Goal: Task Accomplishment & Management: Use online tool/utility

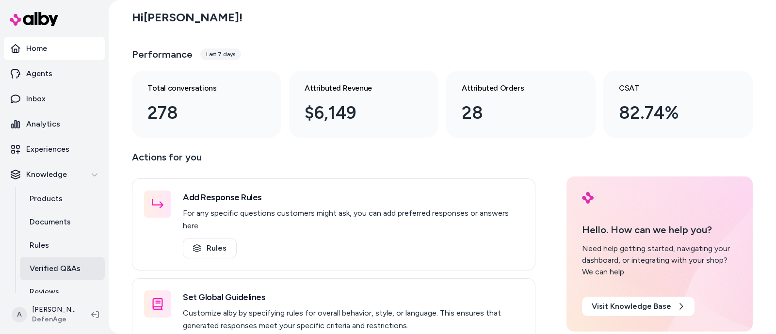
scroll to position [58, 0]
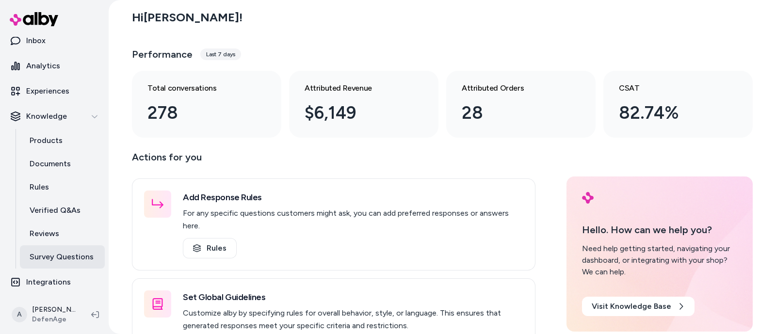
click at [62, 256] on p "Survey Questions" at bounding box center [62, 257] width 64 height 12
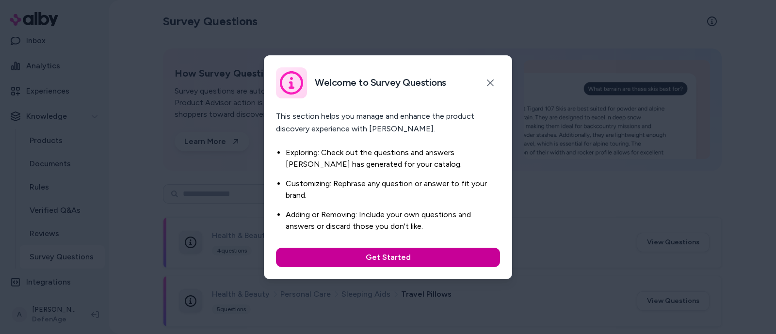
click at [438, 258] on button "Get Started" at bounding box center [388, 257] width 224 height 19
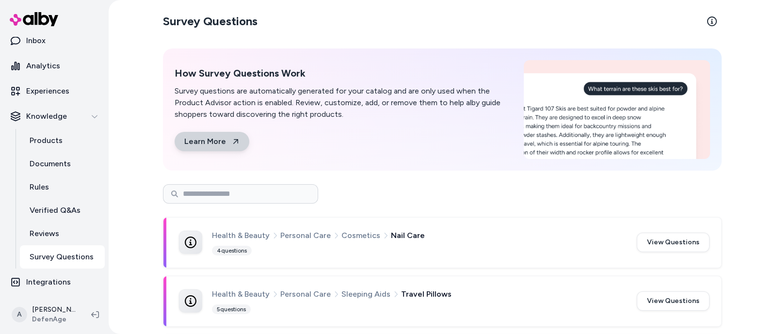
click at [210, 141] on link "Learn More" at bounding box center [212, 141] width 75 height 19
click at [63, 91] on p "Experiences" at bounding box center [47, 91] width 43 height 12
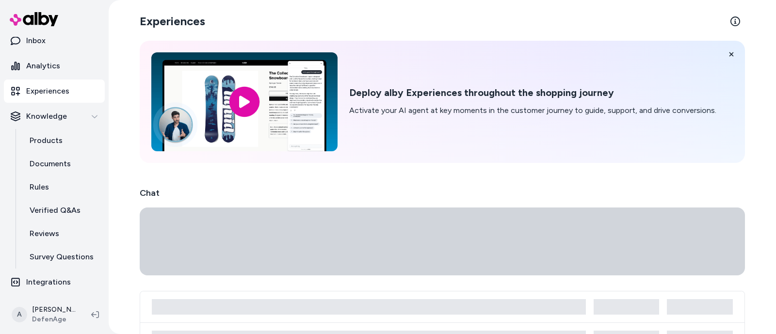
click at [63, 91] on p "Experiences" at bounding box center [47, 91] width 43 height 12
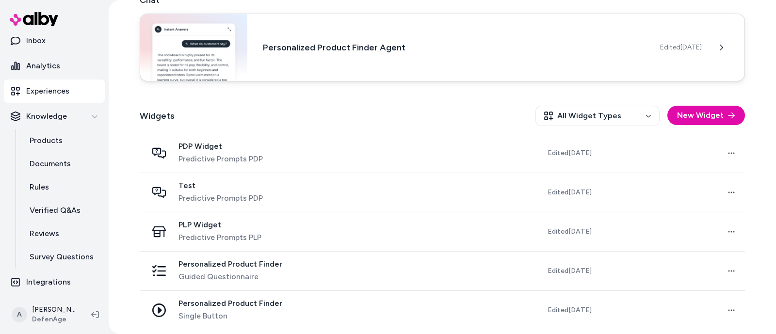
scroll to position [196, 0]
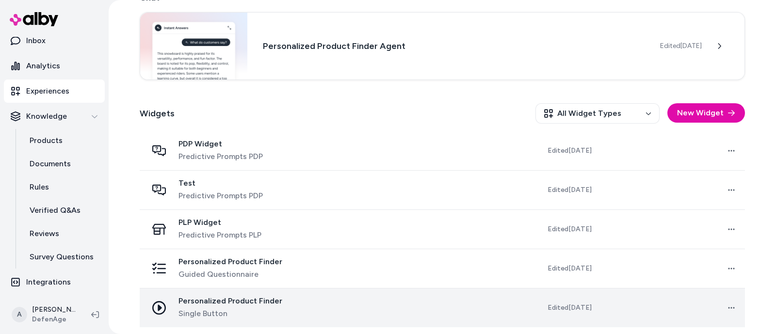
click at [362, 302] on td at bounding box center [408, 307] width 146 height 39
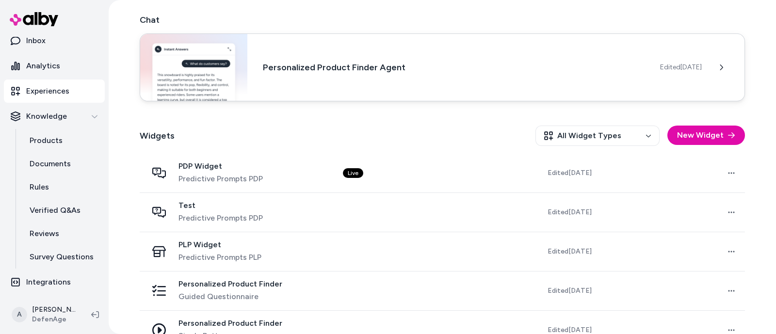
scroll to position [196, 0]
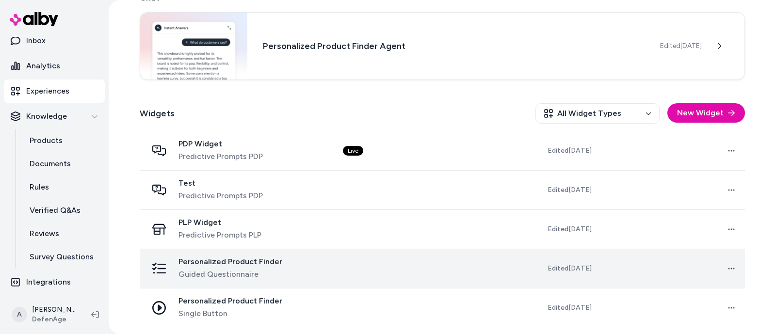
click at [258, 270] on span "Guided Questionnaire" at bounding box center [231, 275] width 104 height 12
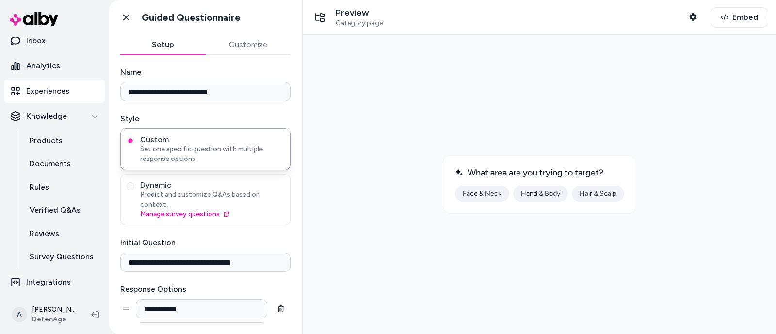
click at [593, 188] on button "Hair & Scalp" at bounding box center [598, 194] width 52 height 16
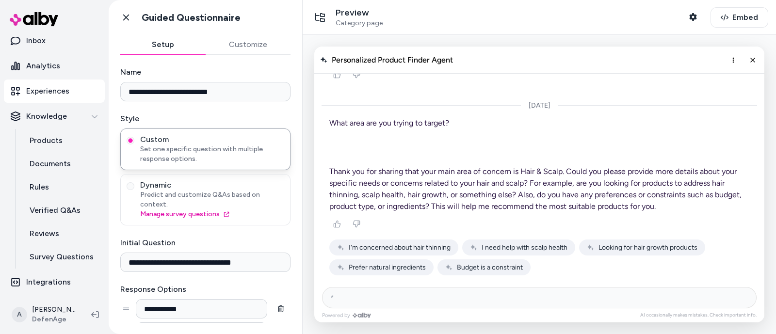
scroll to position [3281, 0]
